Goal: Transaction & Acquisition: Obtain resource

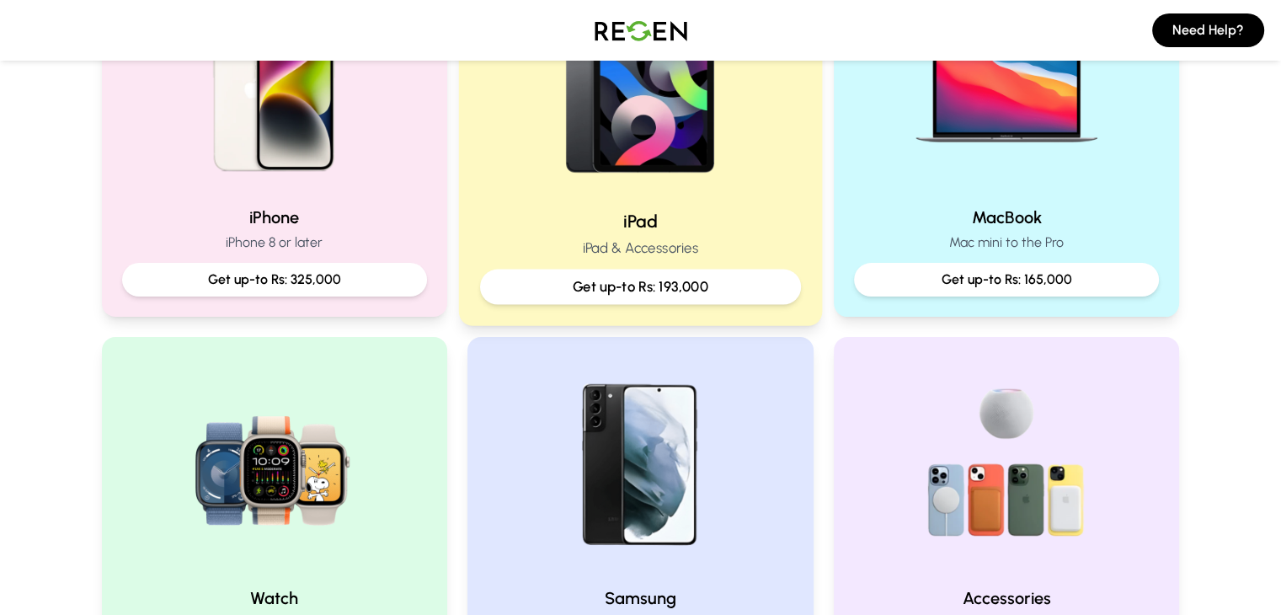
scroll to position [464, 0]
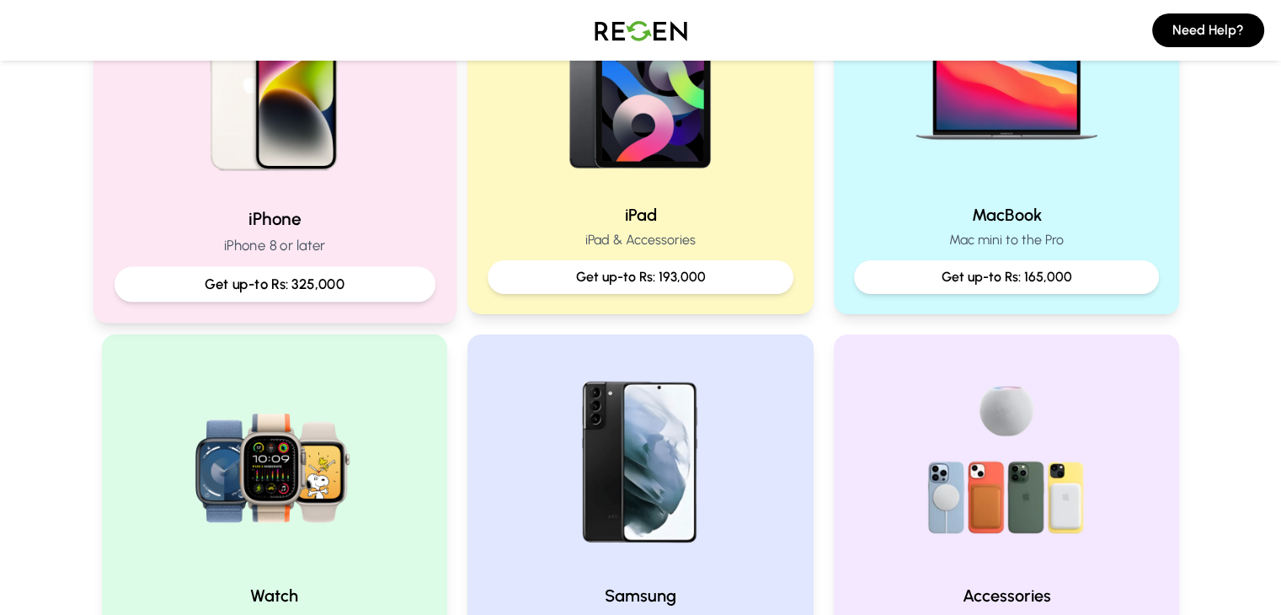
click at [310, 209] on h2 "iPhone" at bounding box center [274, 218] width 321 height 24
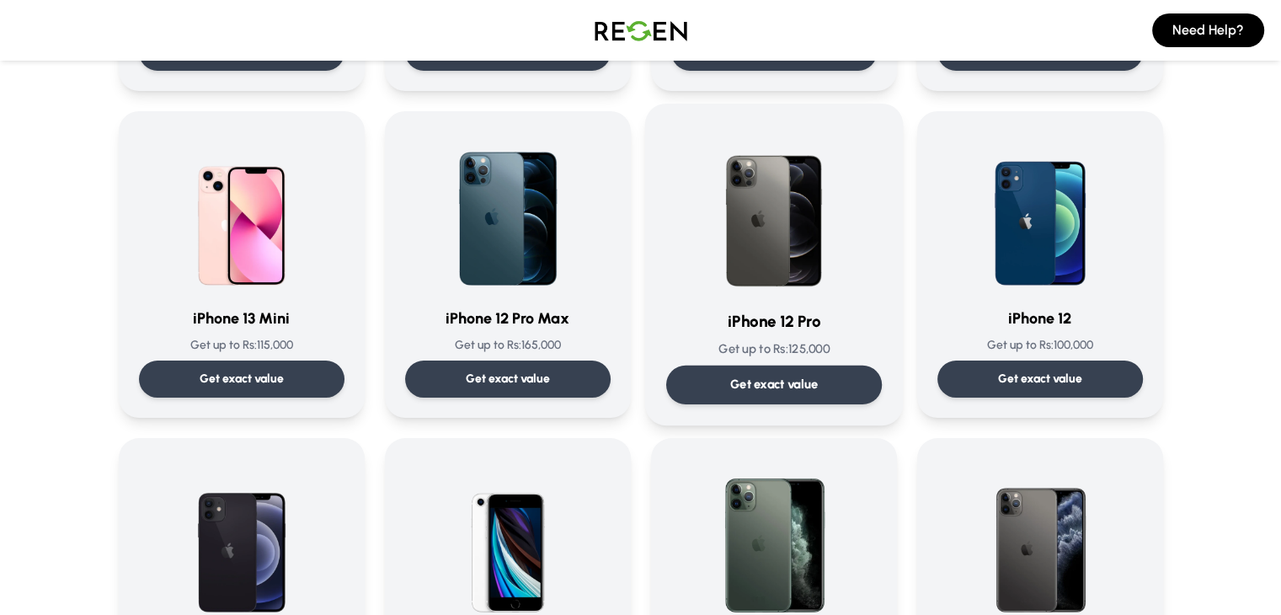
scroll to position [1063, 0]
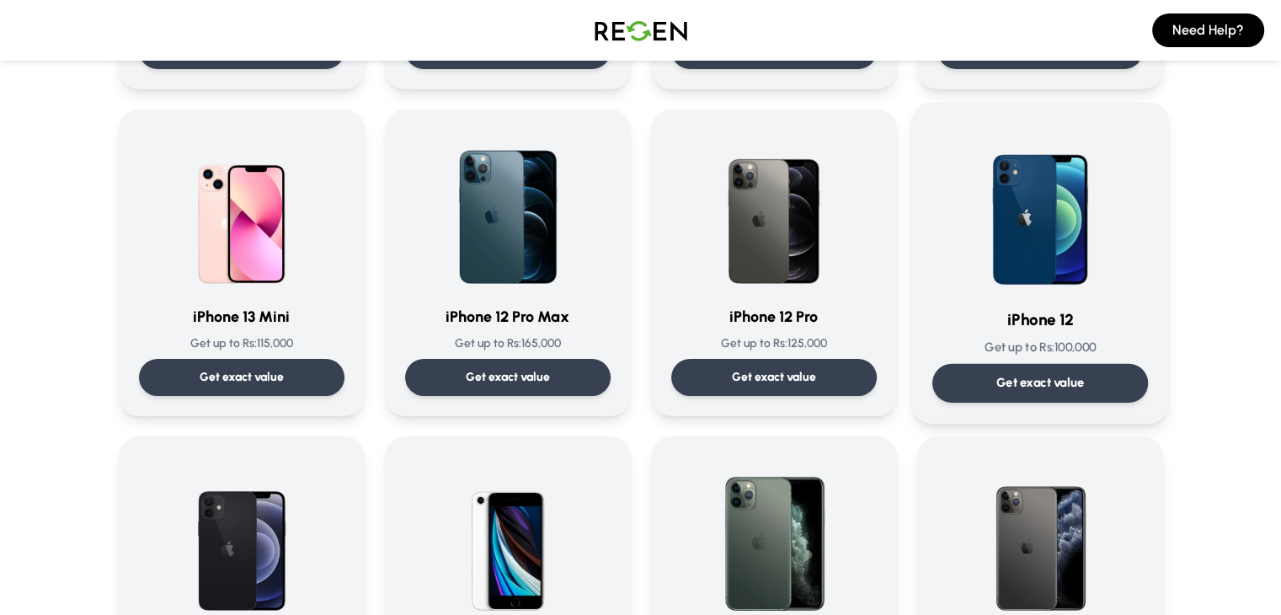
click at [1036, 321] on h3 "iPhone 12" at bounding box center [1039, 319] width 216 height 24
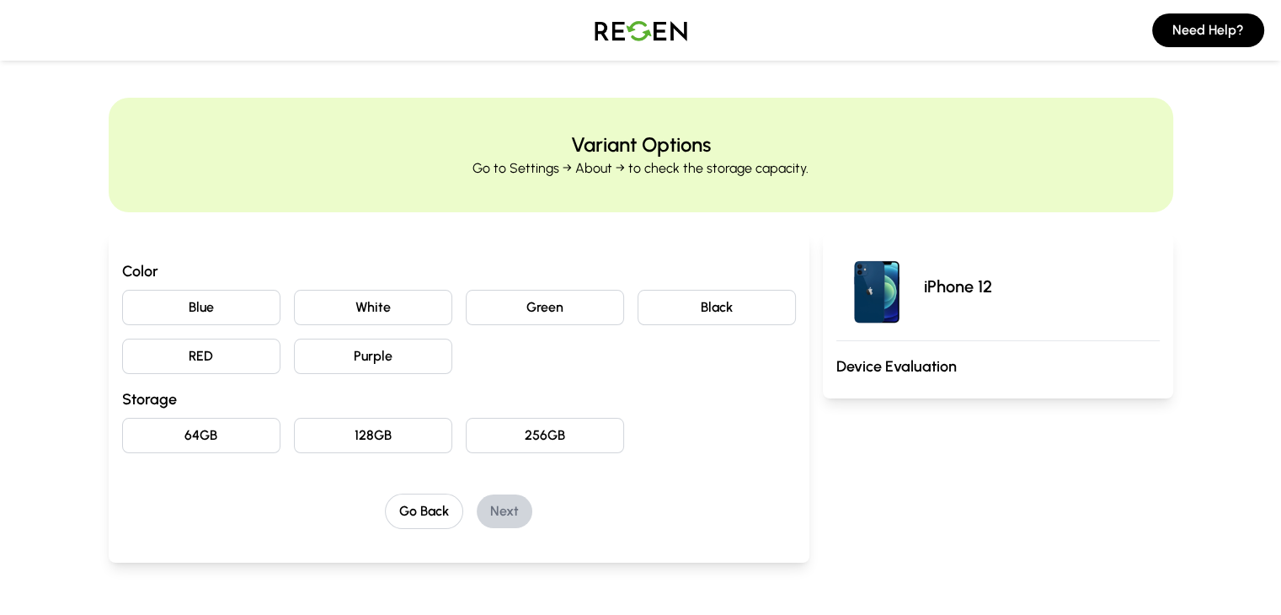
click at [315, 304] on button "White" at bounding box center [373, 307] width 158 height 35
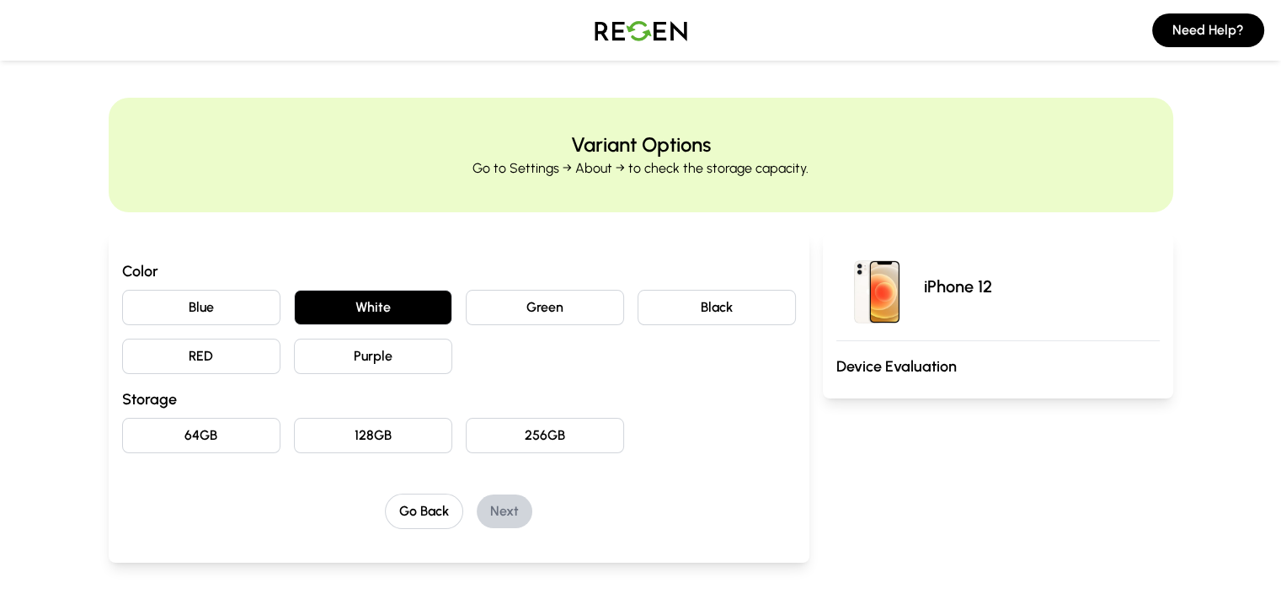
click at [176, 424] on button "64GB" at bounding box center [201, 435] width 158 height 35
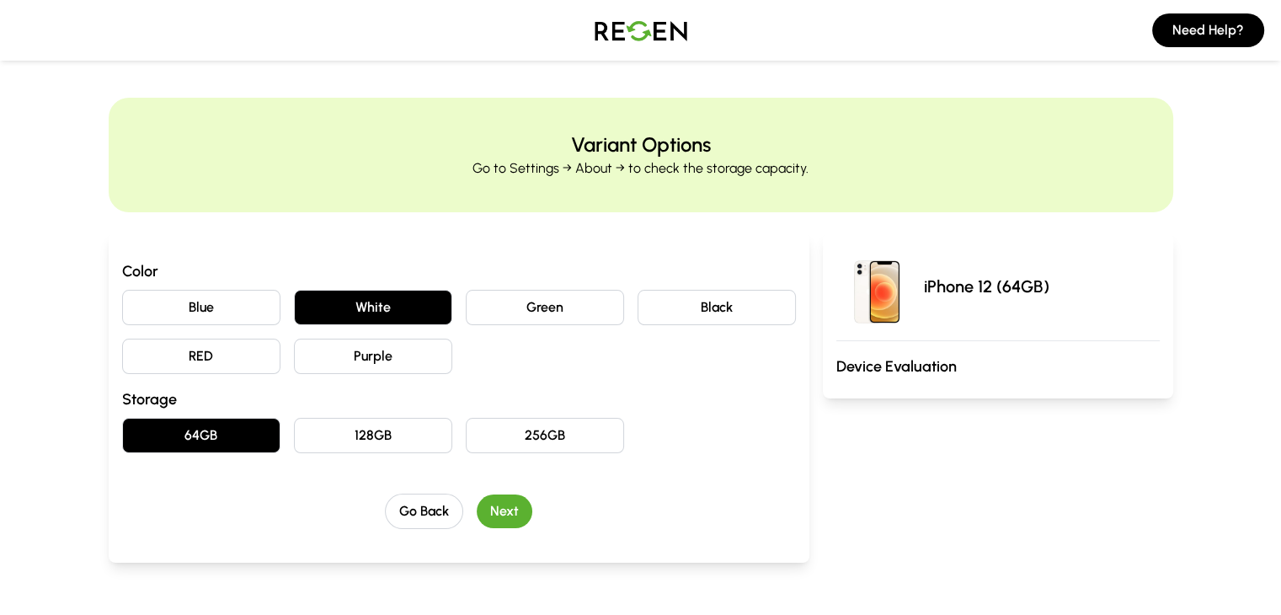
click at [477, 506] on button "Next" at bounding box center [505, 511] width 56 height 34
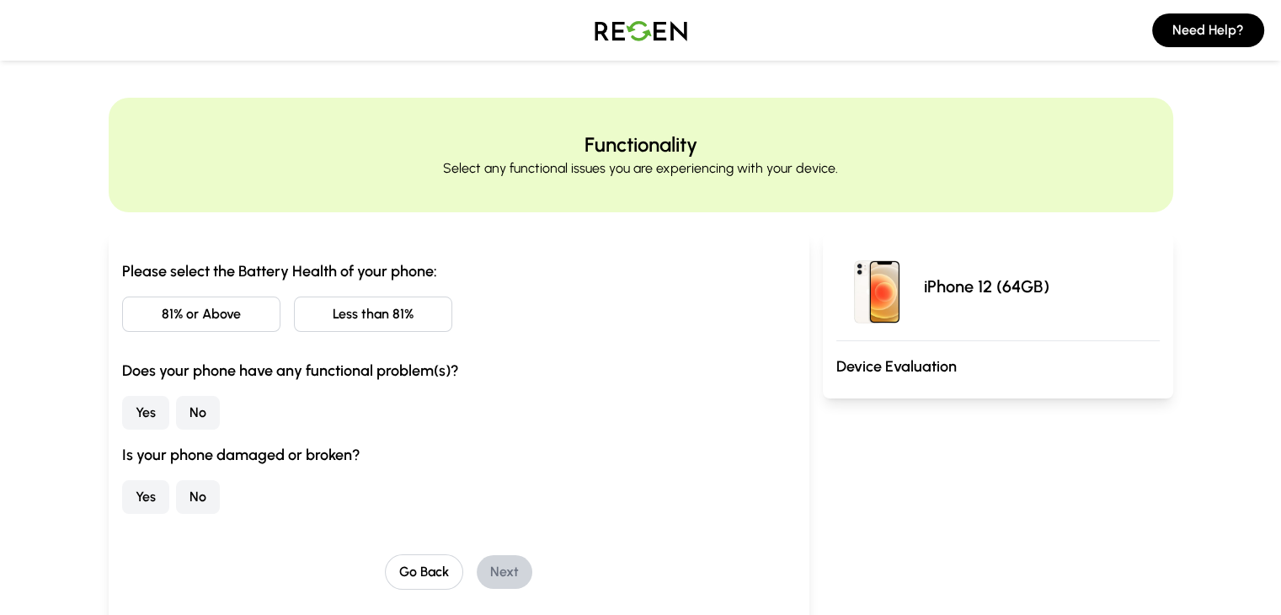
click at [158, 315] on button "81% or Above" at bounding box center [201, 313] width 158 height 35
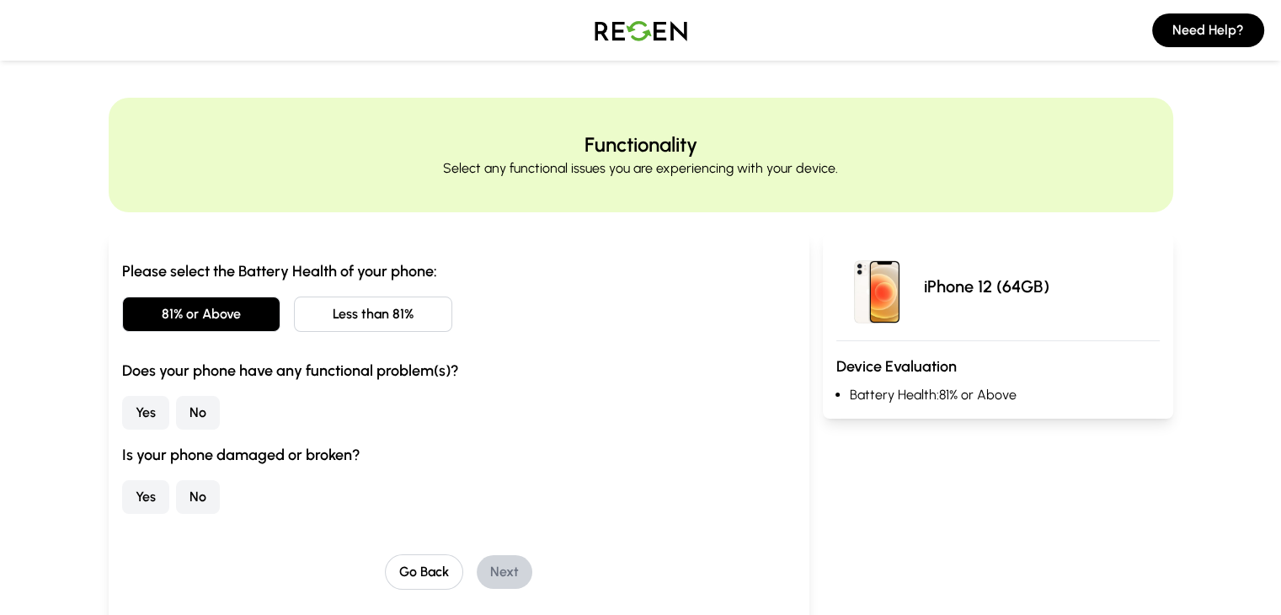
click at [176, 412] on button "No" at bounding box center [198, 413] width 44 height 34
click at [176, 490] on button "No" at bounding box center [198, 497] width 44 height 34
click at [483, 569] on button "Next" at bounding box center [505, 572] width 56 height 34
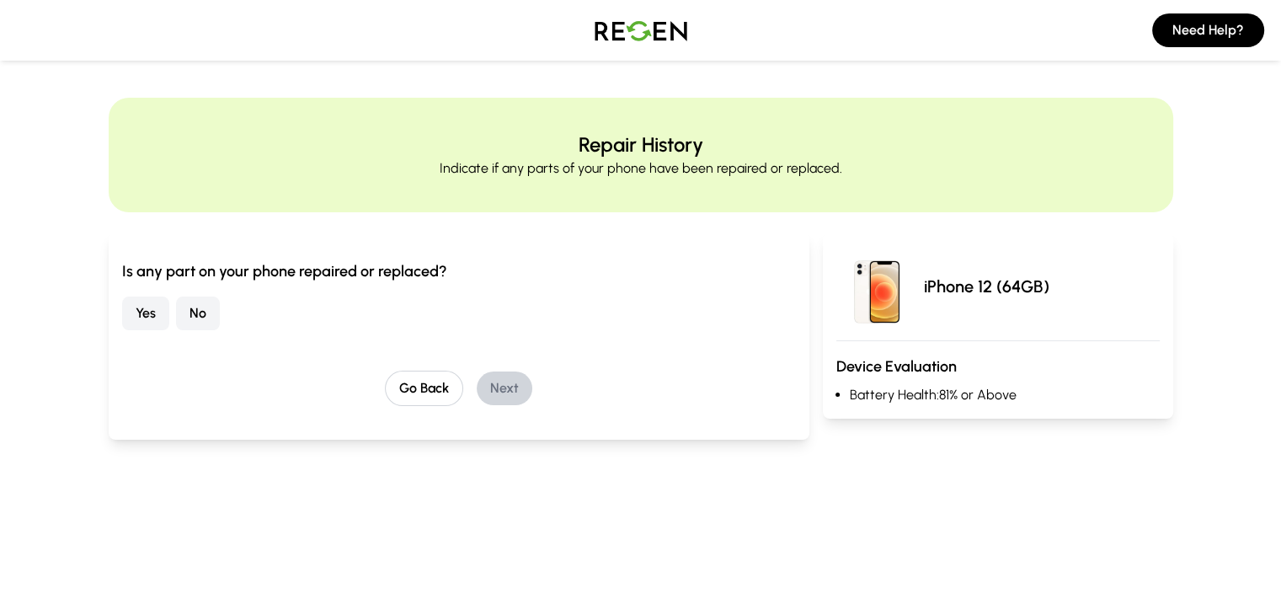
click at [176, 305] on button "No" at bounding box center [198, 313] width 44 height 34
click at [493, 383] on button "Next" at bounding box center [505, 388] width 56 height 34
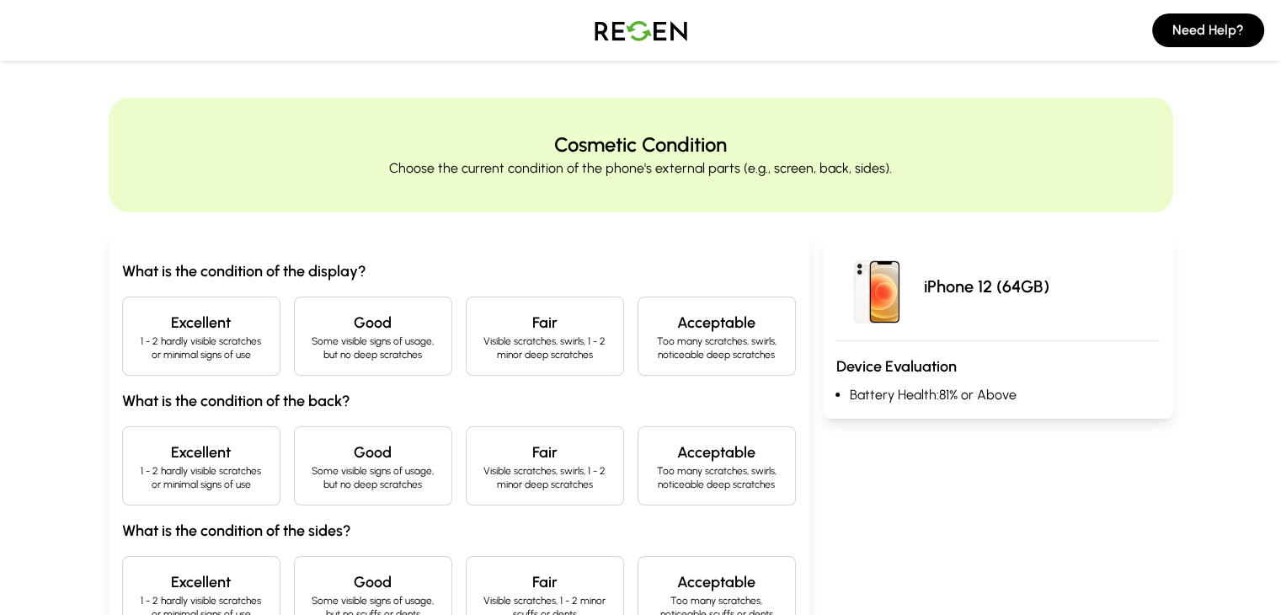
click at [152, 348] on p "1 - 2 hardly visible scratches or minimal signs of use" at bounding box center [201, 347] width 130 height 27
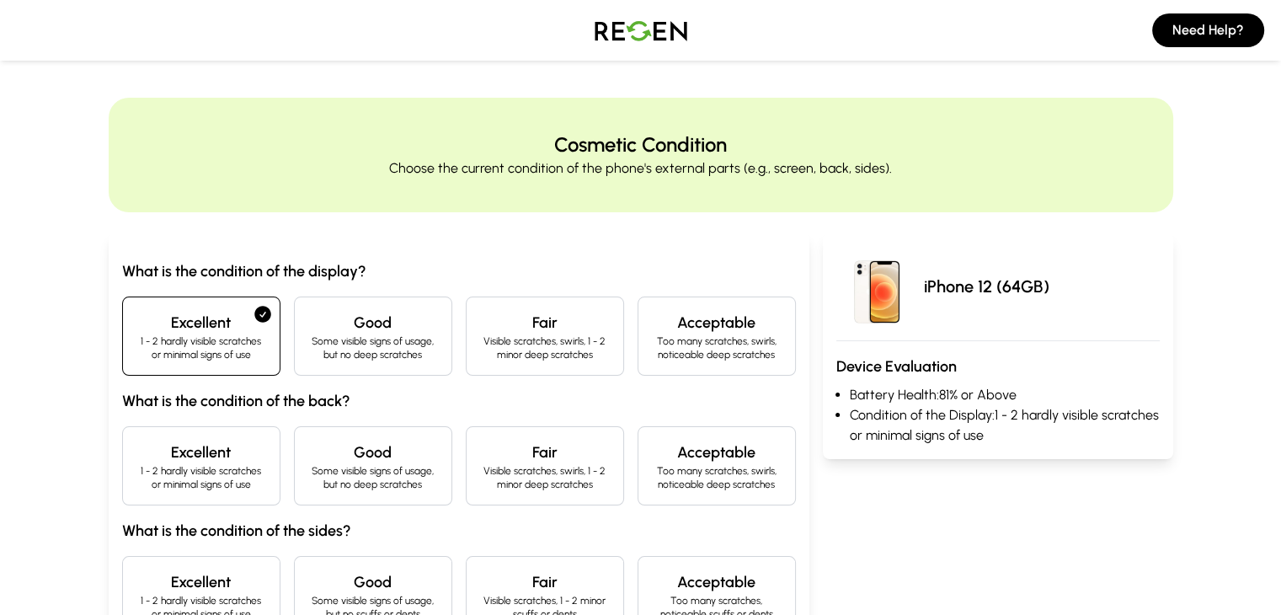
click at [136, 465] on p "1 - 2 hardly visible scratches or minimal signs of use" at bounding box center [201, 477] width 130 height 27
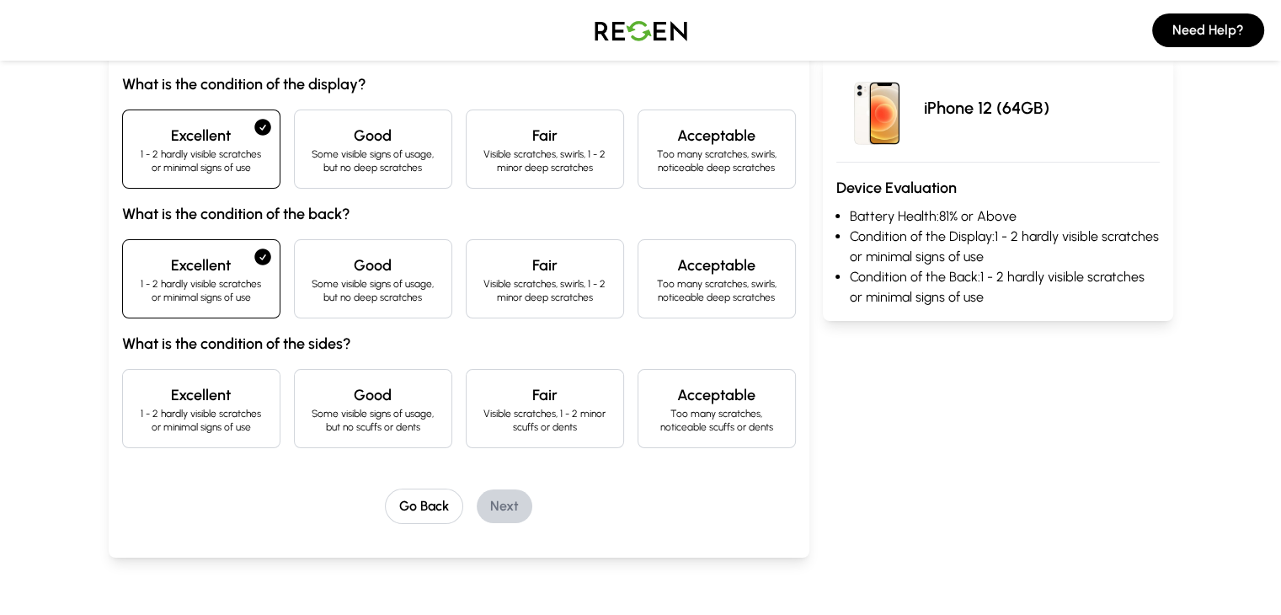
scroll to position [188, 0]
click at [141, 415] on p "1 - 2 hardly visible scratches or minimal signs of use" at bounding box center [201, 419] width 130 height 27
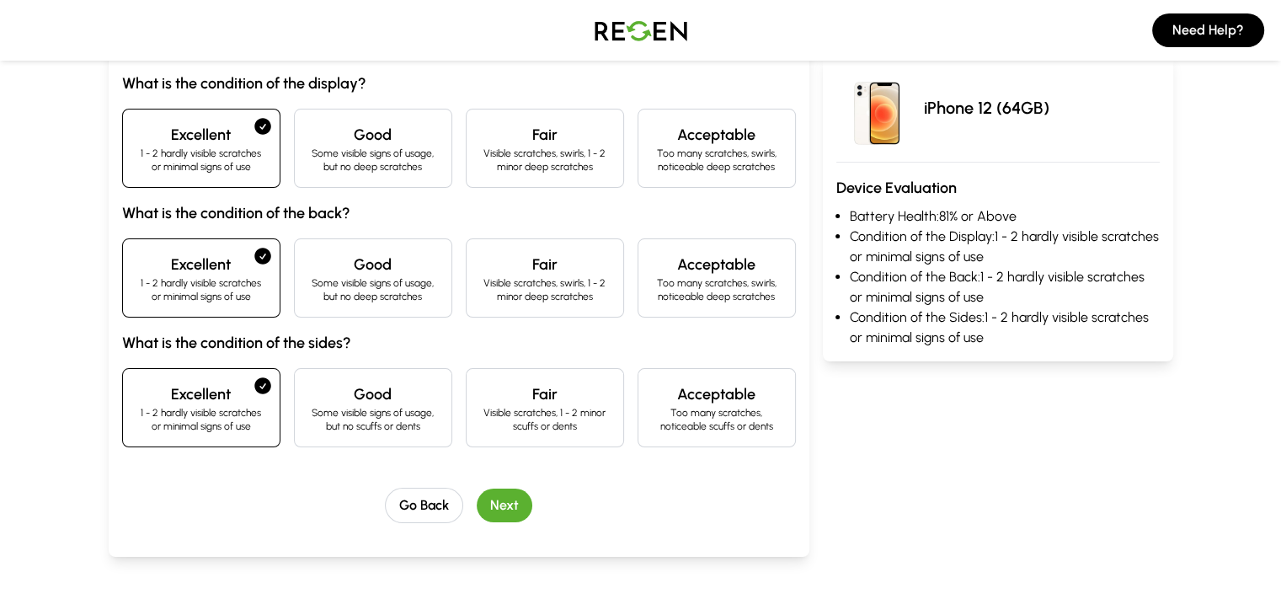
click at [477, 496] on button "Next" at bounding box center [505, 505] width 56 height 34
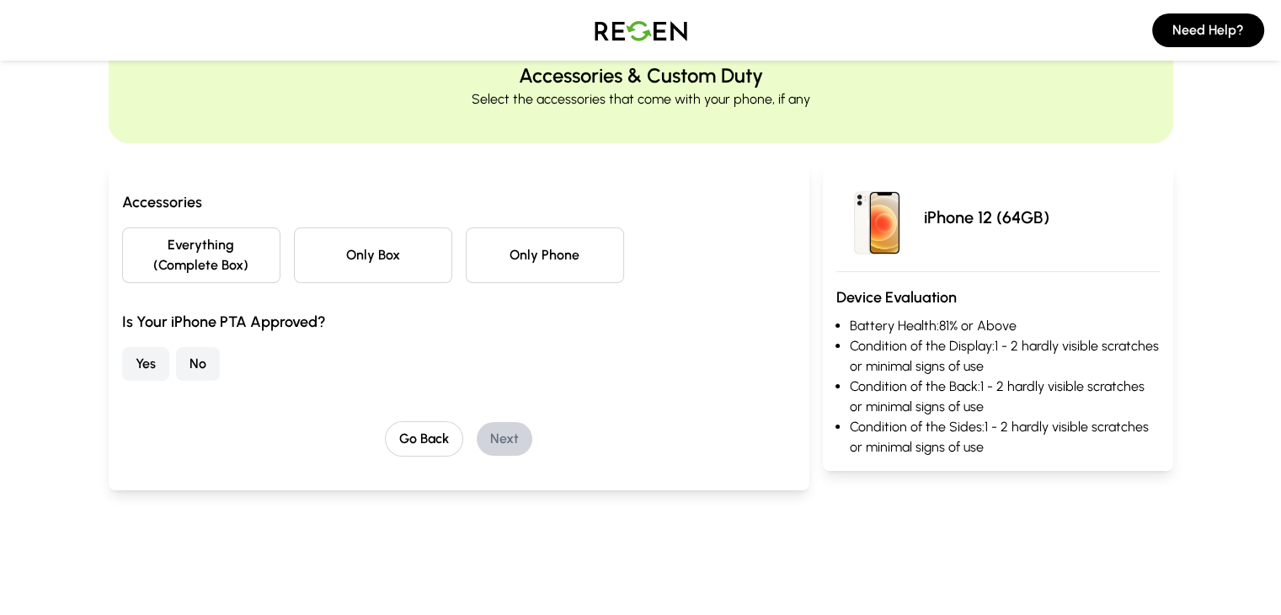
scroll to position [70, 0]
click at [569, 246] on button "Only Phone" at bounding box center [545, 255] width 158 height 56
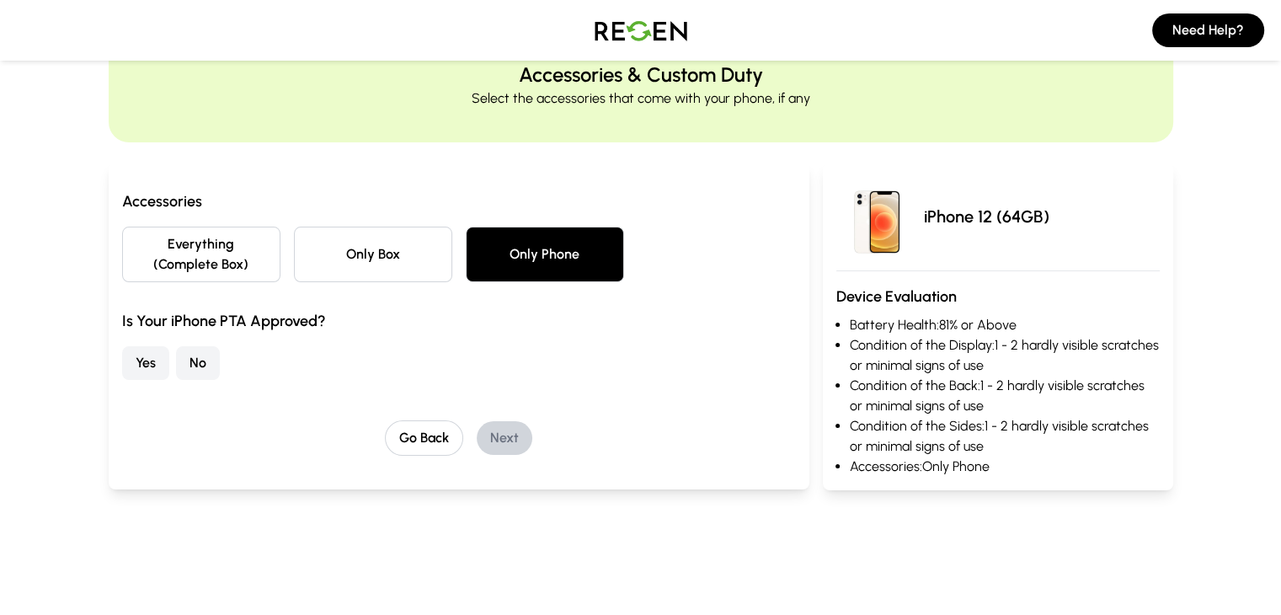
click at [122, 346] on button "Yes" at bounding box center [145, 363] width 47 height 34
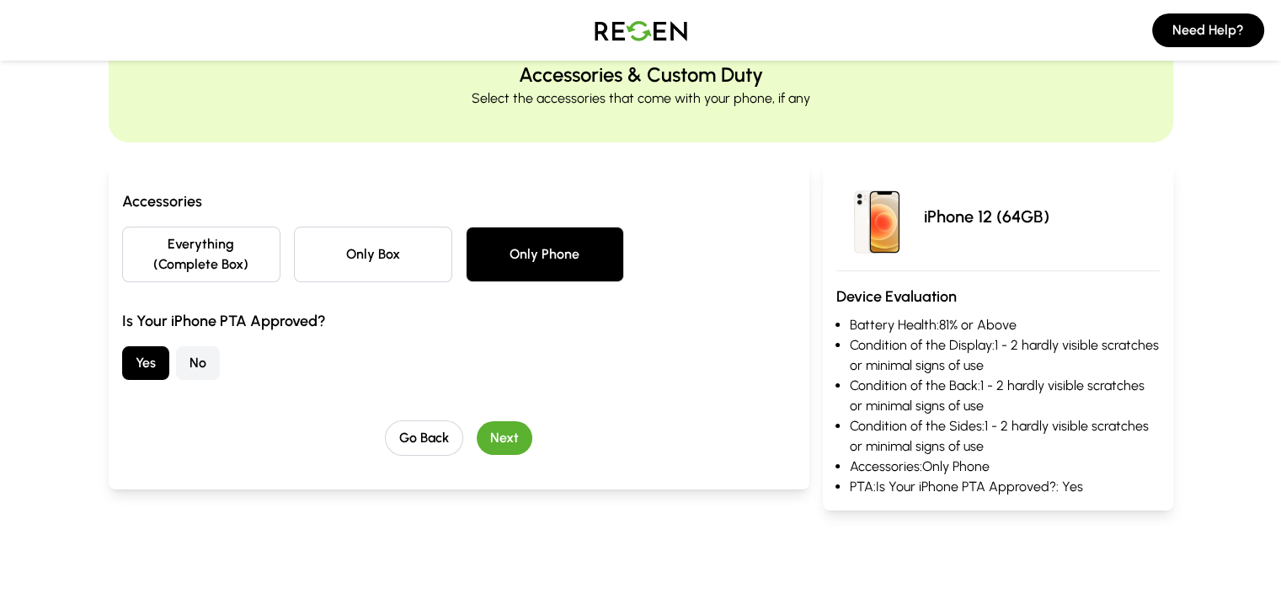
click at [483, 421] on button "Next" at bounding box center [505, 438] width 56 height 34
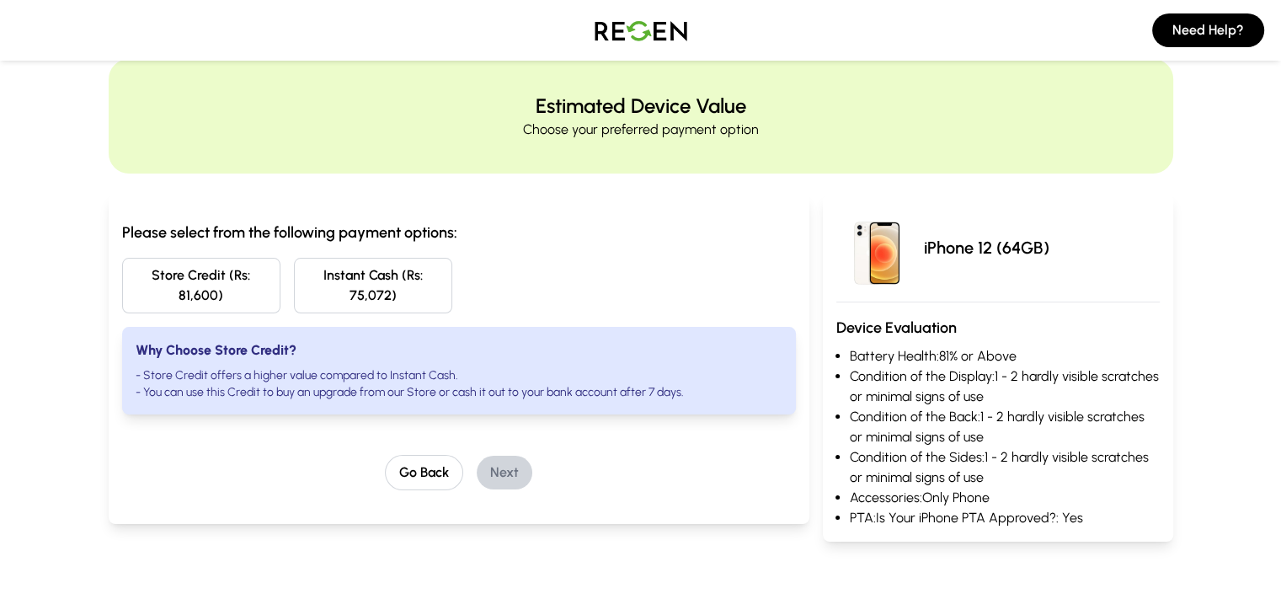
scroll to position [0, 0]
